Goal: Task Accomplishment & Management: Use online tool/utility

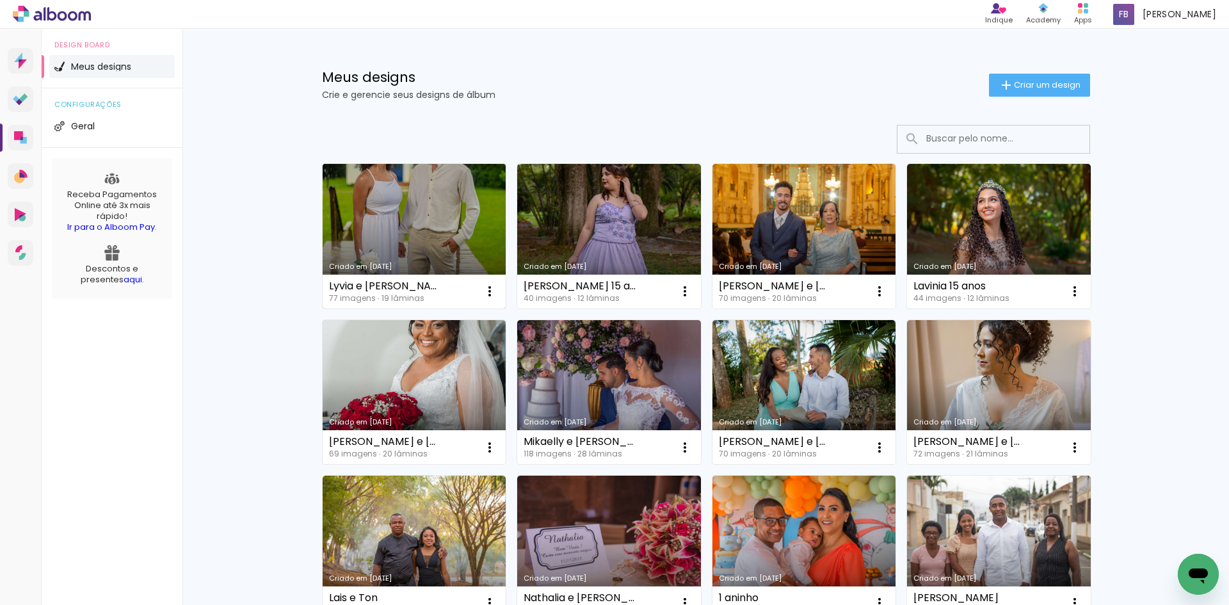
click at [373, 248] on link "Criado em [DATE]" at bounding box center [415, 236] width 184 height 145
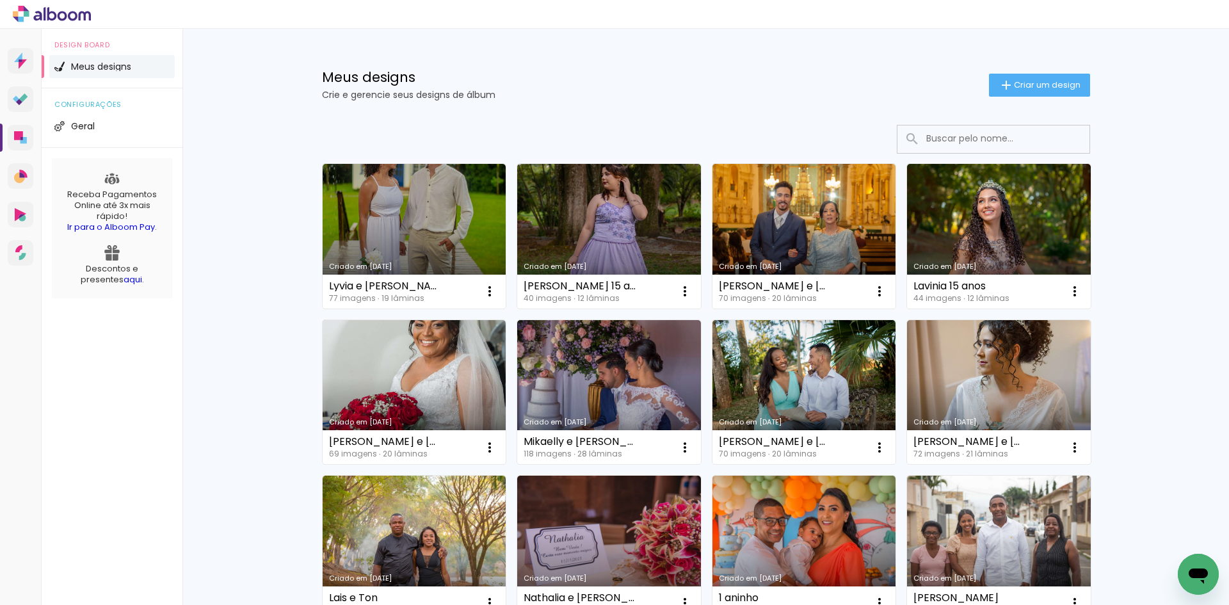
click at [419, 209] on link "Criado em [DATE]" at bounding box center [415, 236] width 184 height 145
